Goal: Task Accomplishment & Management: Manage account settings

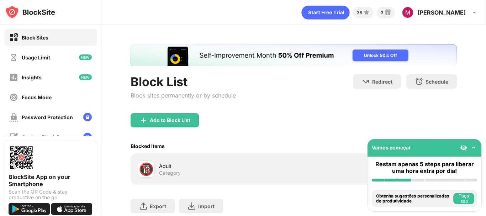
click at [273, 85] on div "Block List Block sites permanently or by schedule Redirect Choose a site to be …" at bounding box center [294, 93] width 326 height 39
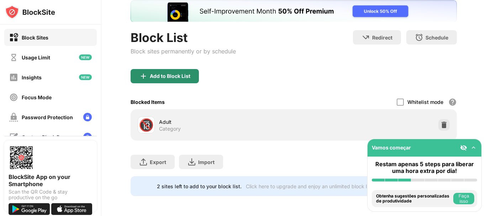
click at [169, 73] on div "Add to Block List" at bounding box center [170, 76] width 41 height 6
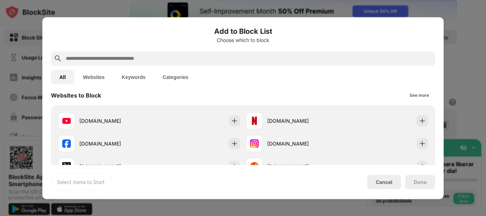
scroll to position [109, 0]
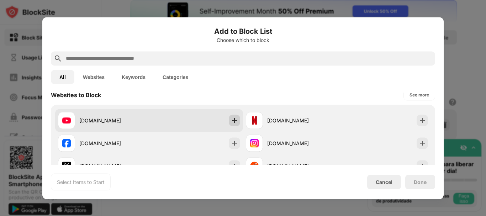
click at [234, 120] on img at bounding box center [234, 120] width 7 height 7
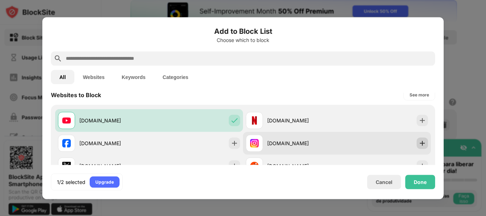
click at [419, 144] on img at bounding box center [422, 142] width 7 height 7
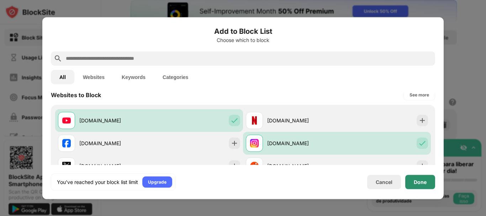
click at [423, 184] on div "Done" at bounding box center [420, 182] width 13 height 6
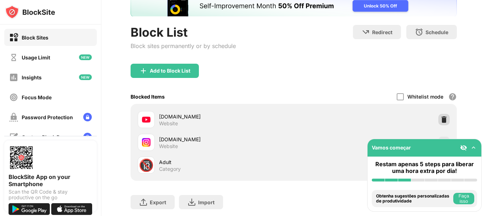
click at [440, 121] on img at bounding box center [443, 119] width 7 height 7
